Goal: Information Seeking & Learning: Learn about a topic

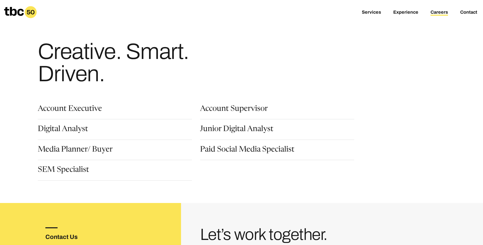
drag, startPoint x: 81, startPoint y: 62, endPoint x: 6, endPoint y: 48, distance: 76.9
click at [9, 48] on div "Creative. Smart. Driven." at bounding box center [241, 48] width 483 height 97
click at [121, 73] on h1 "Creative. Smart. Driven." at bounding box center [135, 63] width 195 height 45
click at [227, 109] on link "Account Supervisor" at bounding box center [234, 109] width 68 height 9
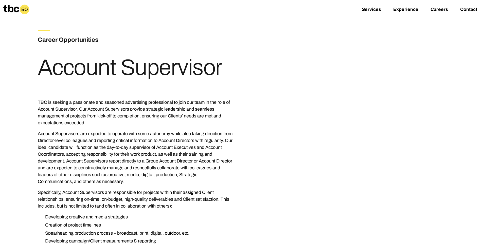
scroll to position [87, 0]
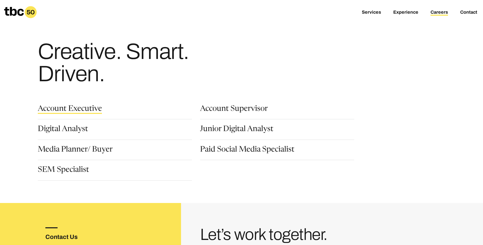
click at [83, 109] on link "Account Executive" at bounding box center [70, 109] width 64 height 9
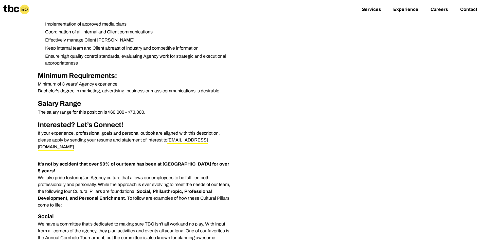
scroll to position [219, 0]
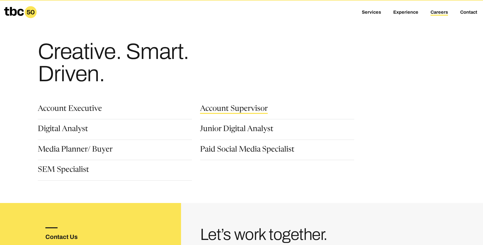
click at [235, 107] on link "Account Supervisor" at bounding box center [234, 109] width 68 height 9
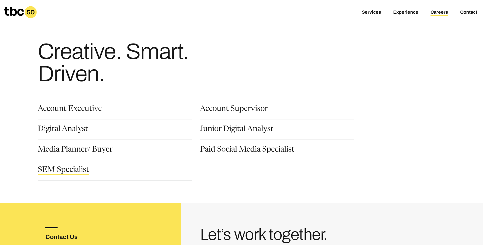
click at [53, 170] on link "SEM Specialist" at bounding box center [63, 170] width 51 height 9
